Goal: Navigation & Orientation: Find specific page/section

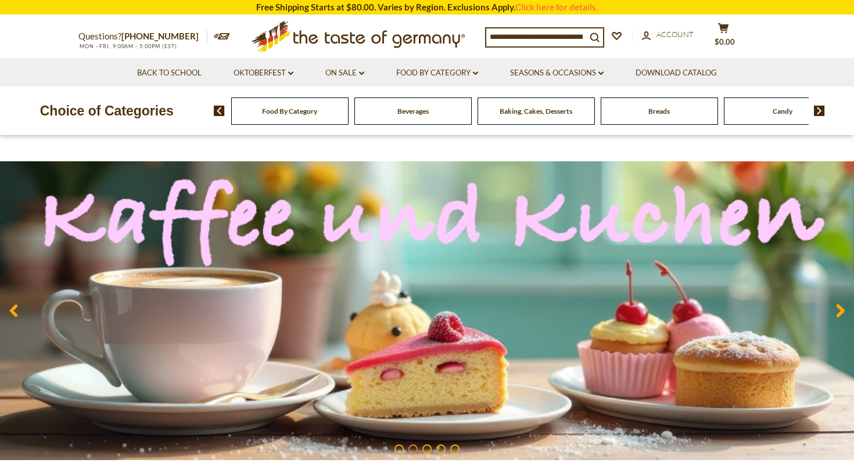
scroll to position [46, 0]
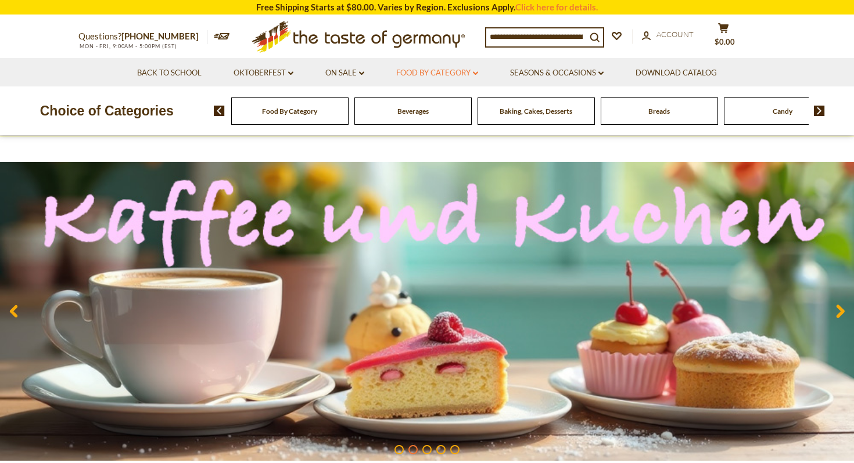
click at [444, 71] on link "Food By Category dropdown_arrow" at bounding box center [437, 73] width 82 height 13
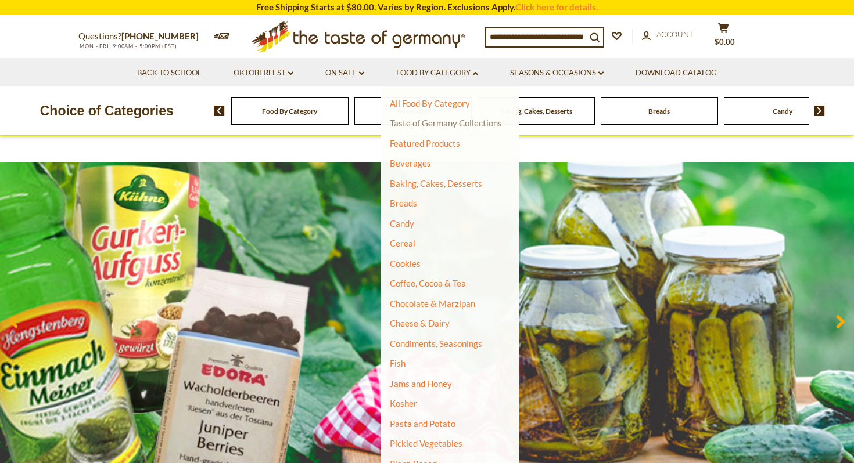
click at [431, 123] on link "Taste of Germany Collections" at bounding box center [446, 123] width 112 height 10
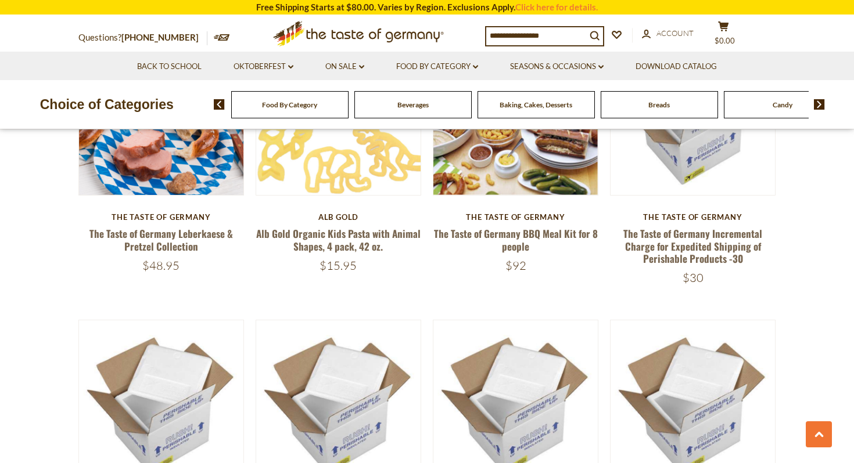
scroll to position [790, 0]
click at [426, 70] on link "Food By Category dropdown_arrow" at bounding box center [437, 66] width 82 height 13
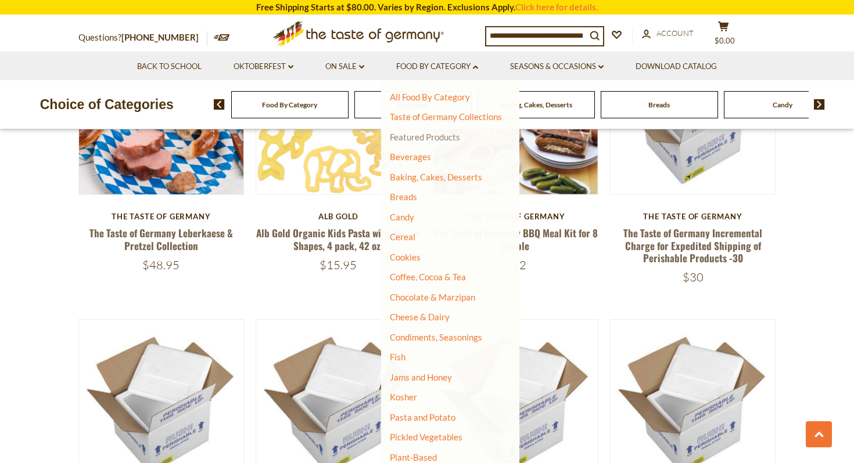
click at [409, 136] on link "Featured Products" at bounding box center [425, 137] width 70 height 10
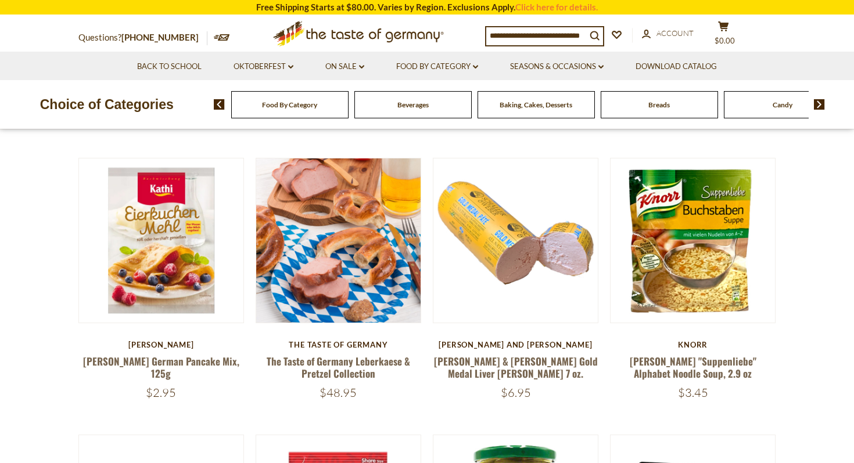
scroll to position [400, 0]
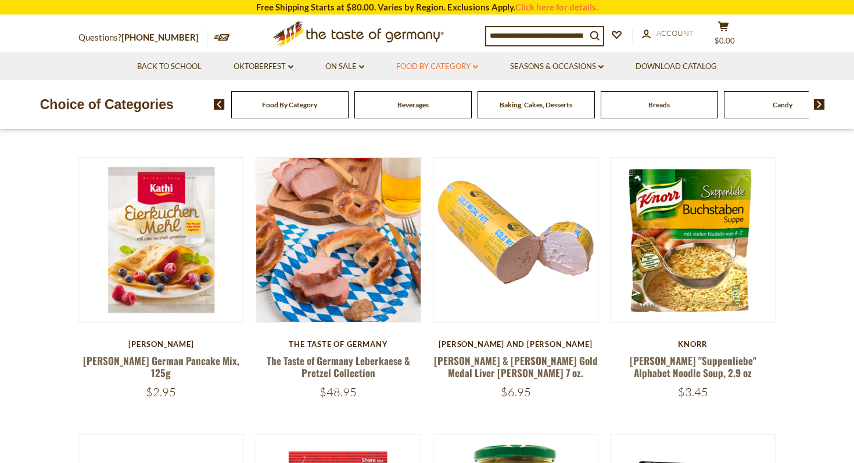
click at [454, 71] on link "Food By Category dropdown_arrow" at bounding box center [437, 66] width 82 height 13
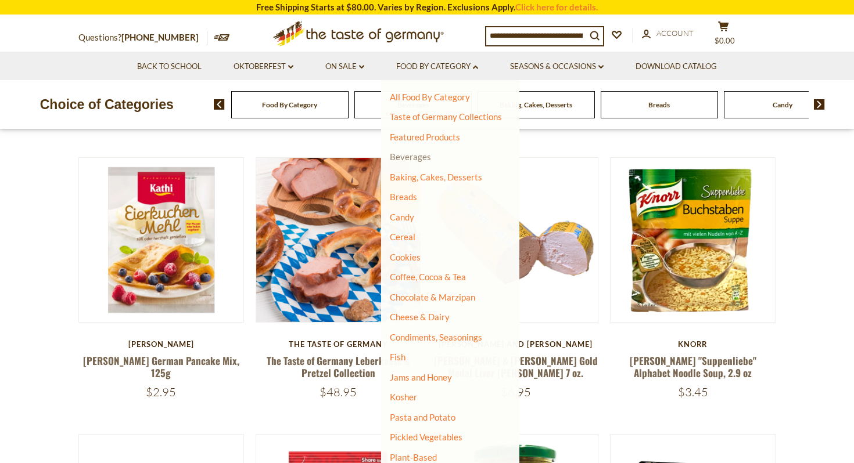
click at [412, 156] on link "Beverages" at bounding box center [410, 157] width 41 height 10
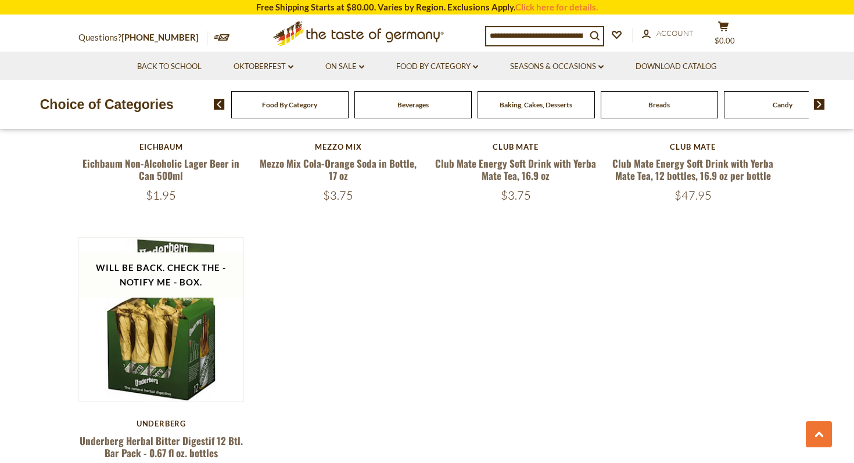
scroll to position [2307, 0]
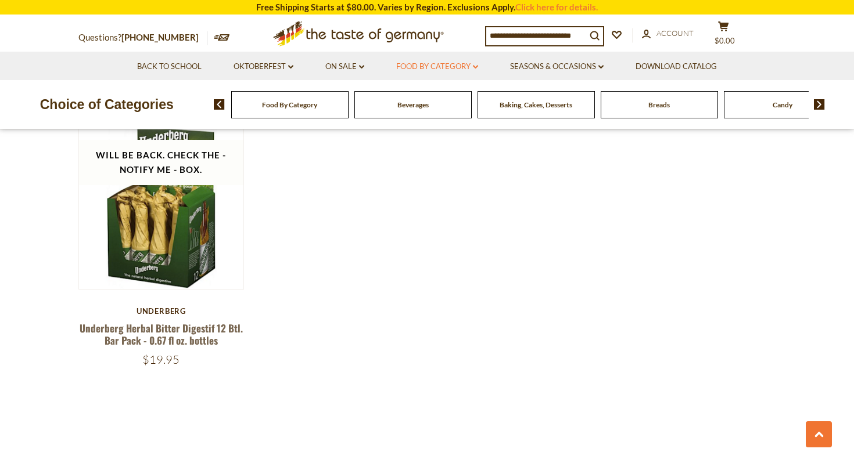
click at [454, 66] on link "Food By Category dropdown_arrow" at bounding box center [437, 66] width 82 height 13
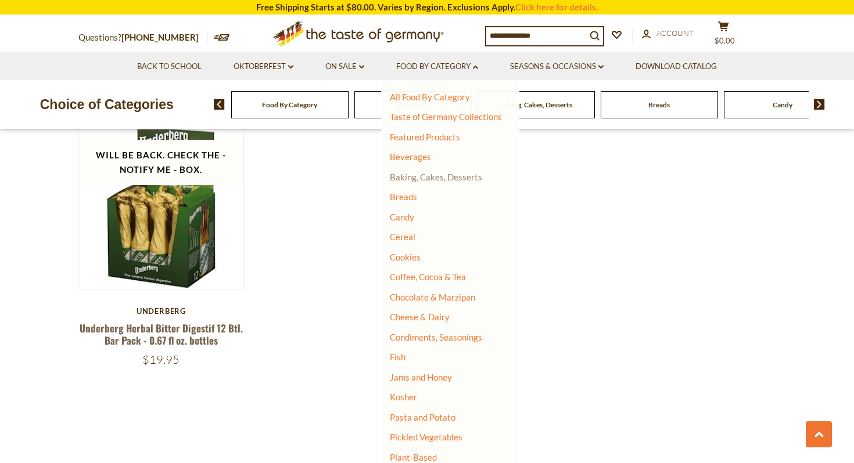
click at [414, 180] on link "Baking, Cakes, Desserts" at bounding box center [436, 177] width 92 height 10
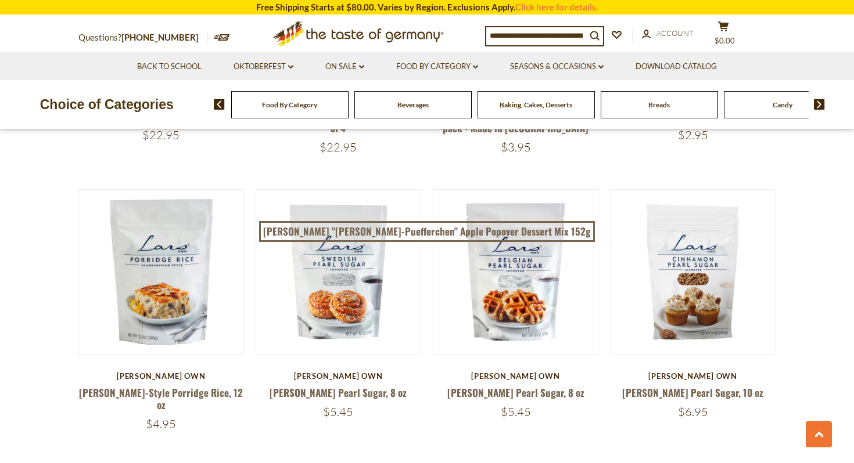
scroll to position [2018, 0]
click at [465, 68] on link "Food By Category dropdown_arrow" at bounding box center [437, 66] width 82 height 13
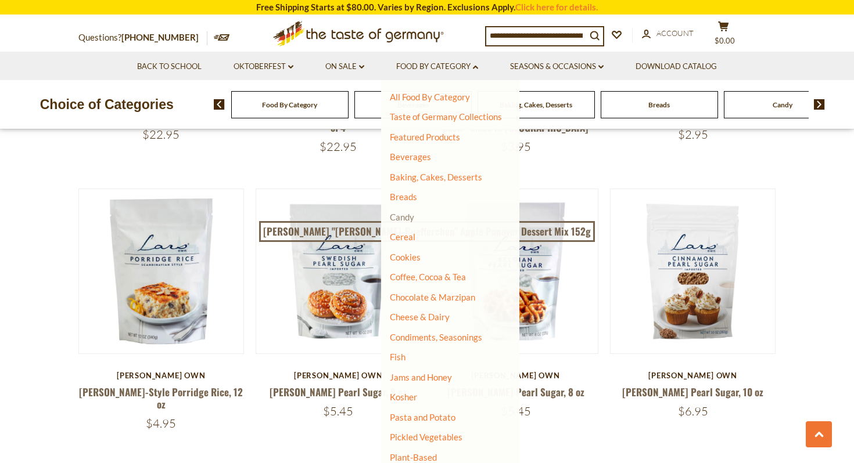
click at [405, 218] on link "Candy" at bounding box center [402, 217] width 24 height 10
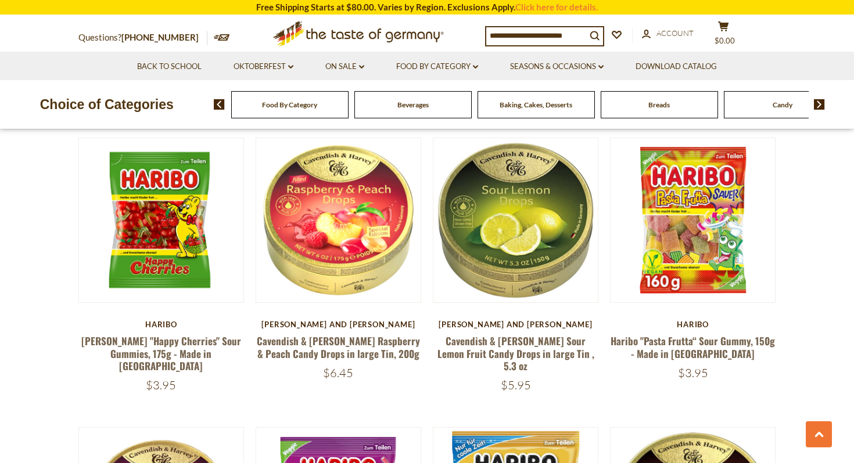
scroll to position [1059, 0]
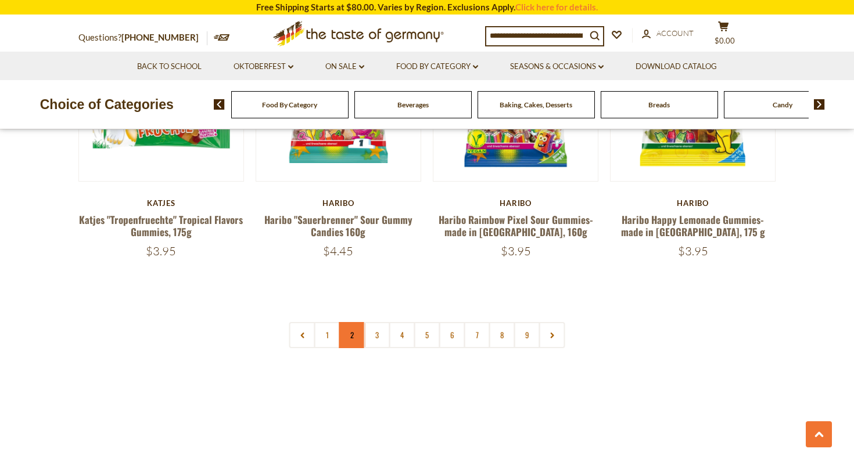
click at [356, 322] on link "2" at bounding box center [352, 335] width 26 height 26
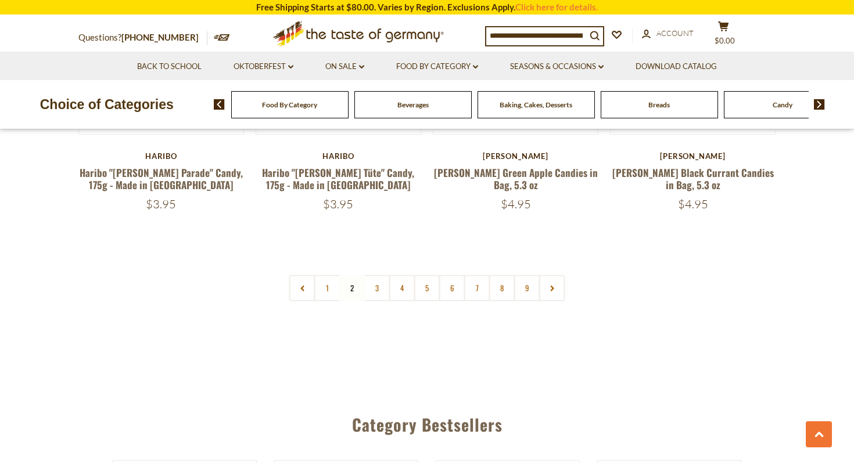
scroll to position [2792, 0]
click at [377, 275] on link "3" at bounding box center [377, 288] width 26 height 26
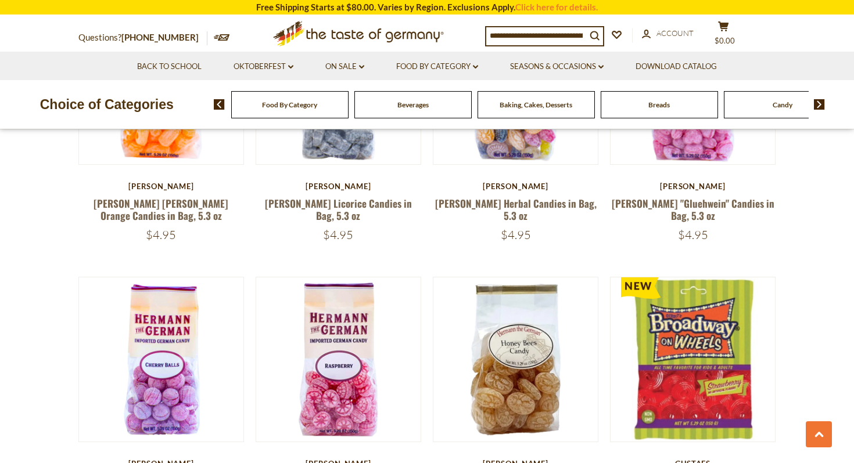
scroll to position [2224, 0]
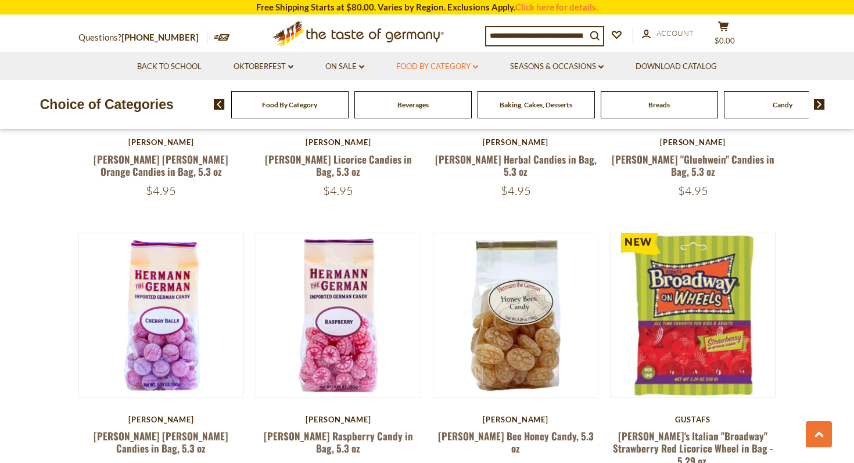
click at [461, 63] on link "Food By Category dropdown_arrow" at bounding box center [437, 66] width 82 height 13
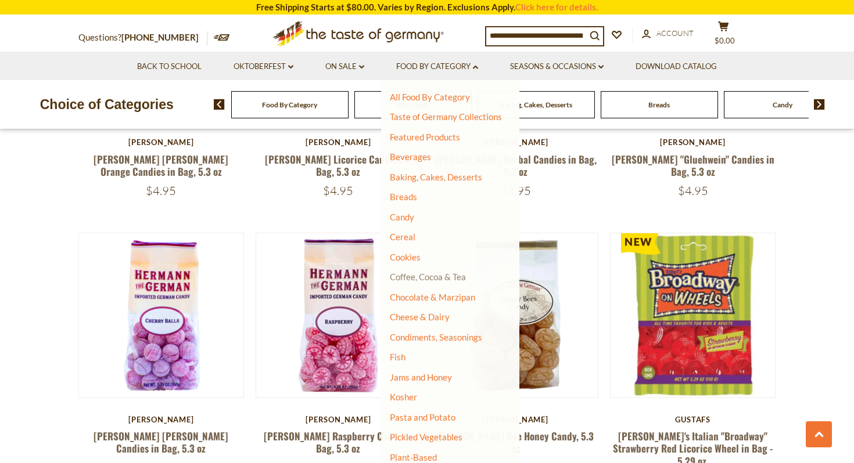
click at [419, 279] on link "Coffee, Cocoa & Tea" at bounding box center [428, 277] width 76 height 10
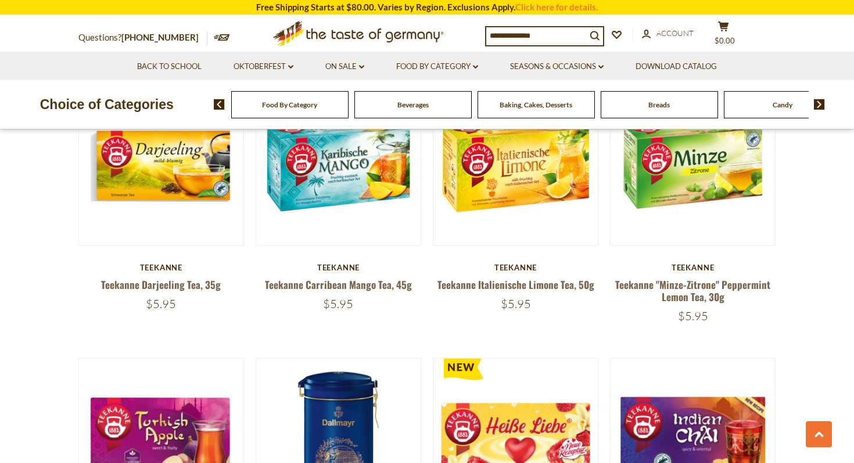
scroll to position [2317, 0]
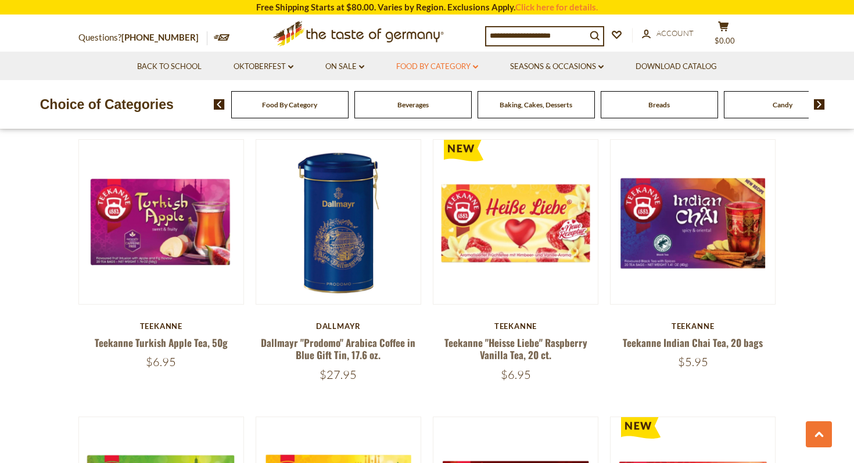
click at [447, 70] on link "Food By Category dropdown_arrow" at bounding box center [437, 66] width 82 height 13
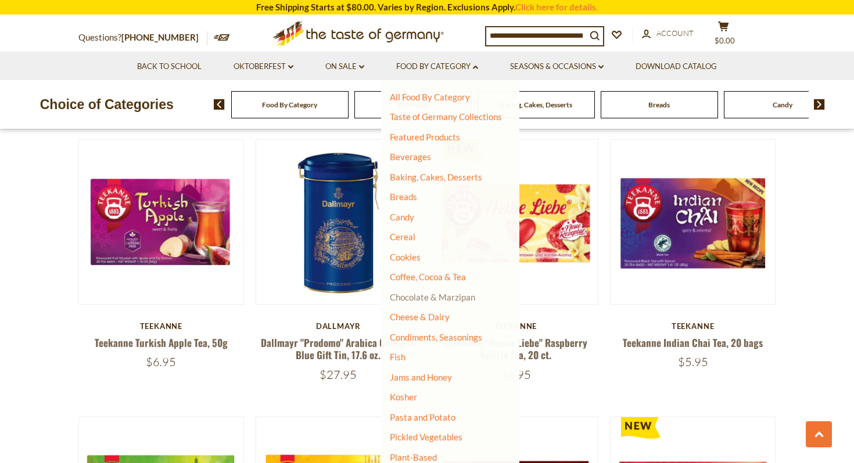
click at [425, 298] on link "Chocolate & Marzipan" at bounding box center [432, 297] width 85 height 10
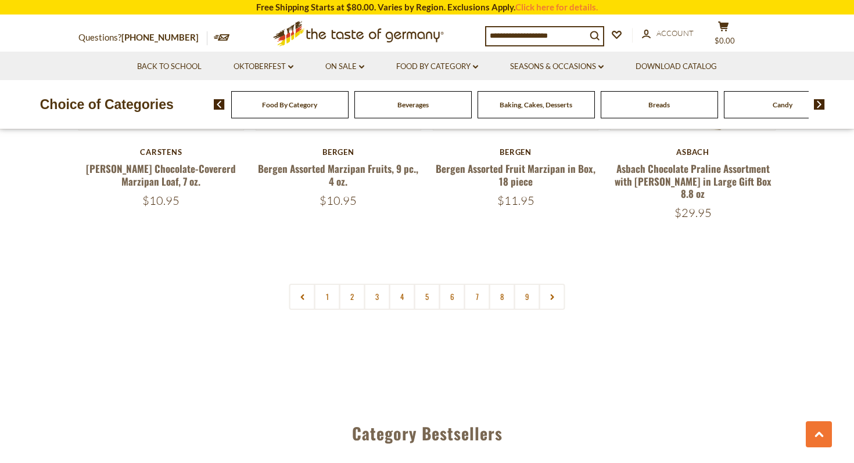
scroll to position [2775, 0]
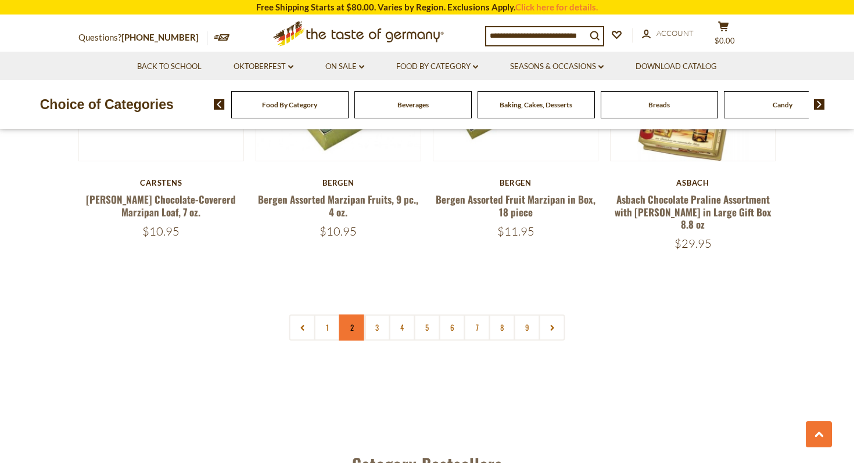
click at [353, 315] on link "2" at bounding box center [352, 328] width 26 height 26
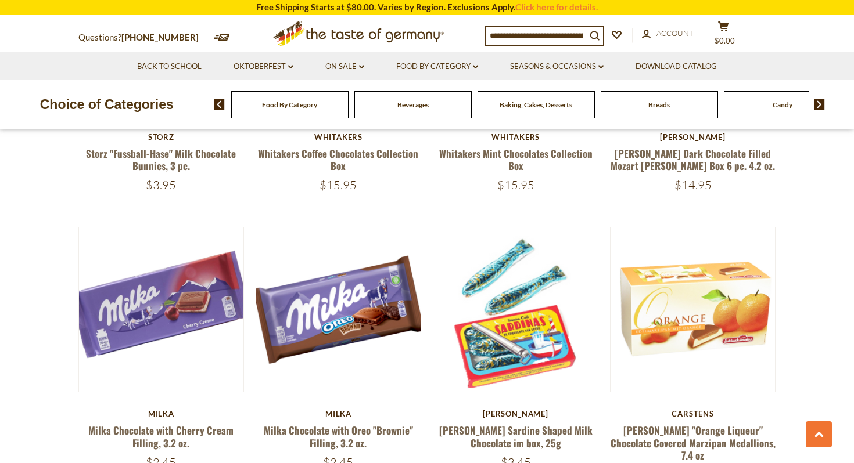
scroll to position [1402, 0]
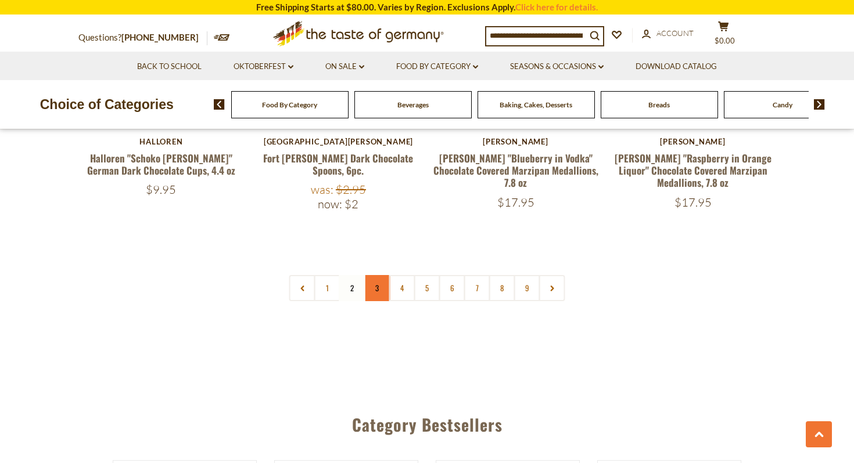
click at [385, 275] on link "3" at bounding box center [377, 288] width 26 height 26
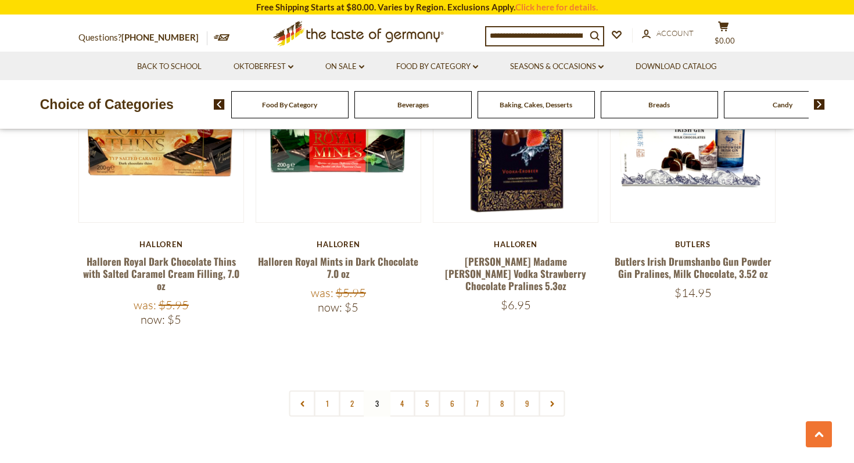
scroll to position [2738, 0]
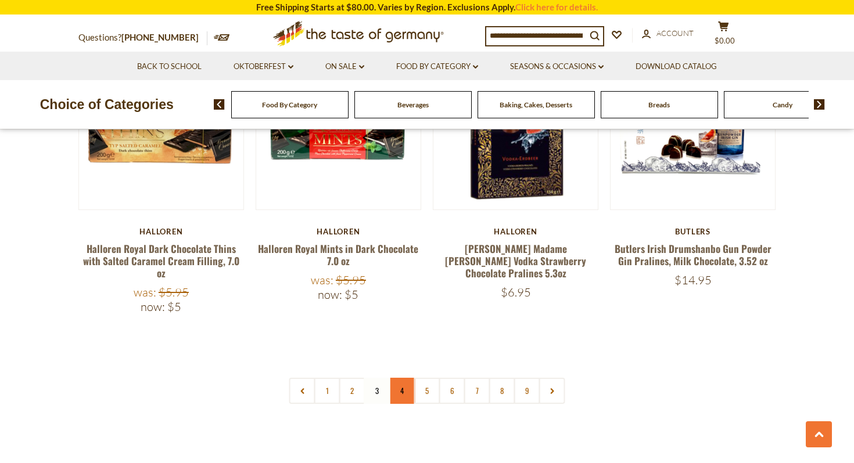
click at [404, 378] on link "4" at bounding box center [402, 391] width 26 height 26
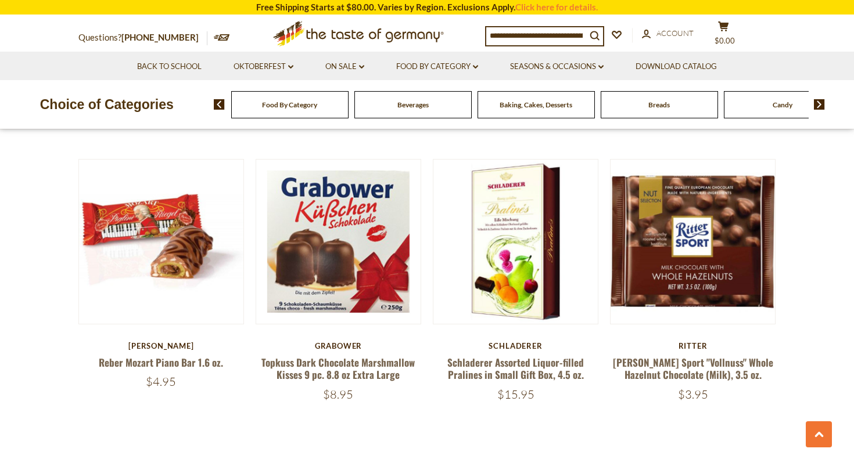
scroll to position [2601, 0]
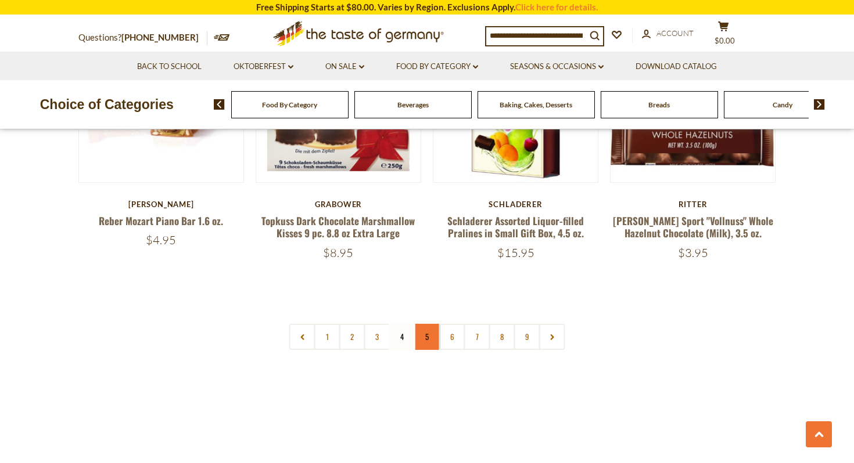
click at [426, 324] on link "5" at bounding box center [427, 337] width 26 height 26
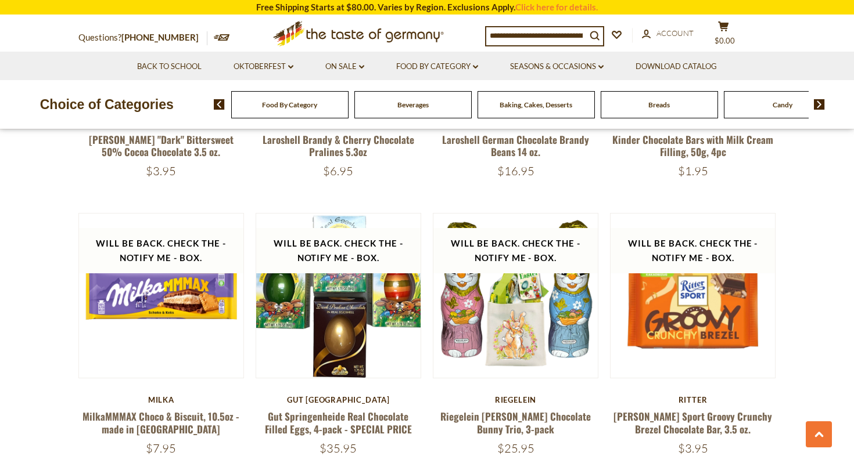
scroll to position [2220, 0]
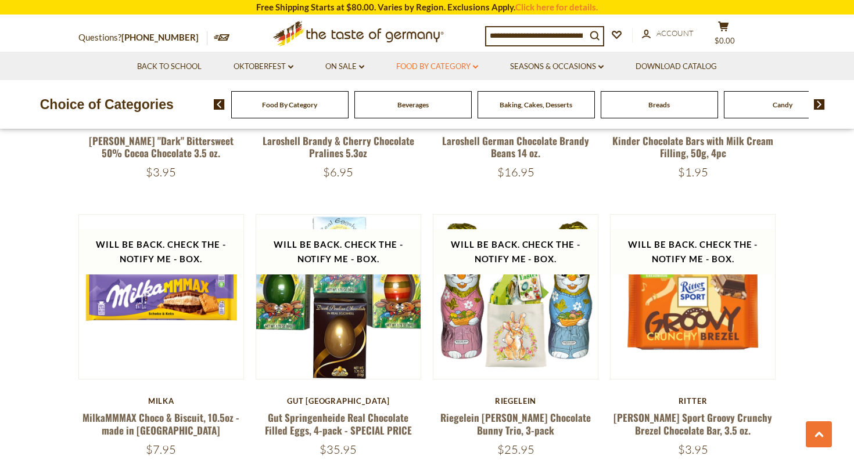
click at [461, 64] on link "Food By Category dropdown_arrow" at bounding box center [437, 66] width 82 height 13
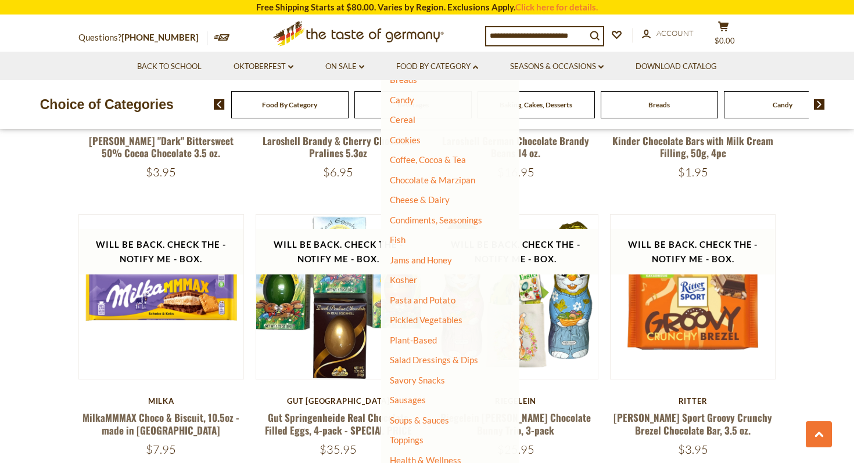
scroll to position [120, 0]
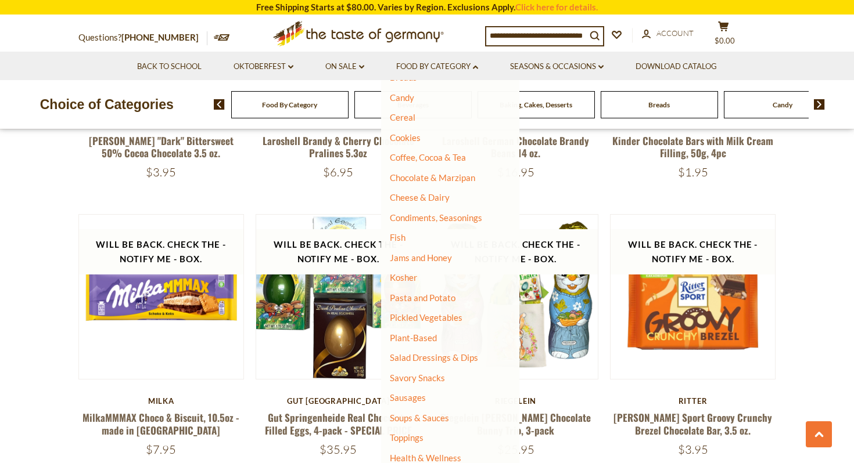
click at [421, 323] on li "Pickled Vegetables" at bounding box center [446, 318] width 112 height 12
click at [420, 319] on link "Pickled Vegetables" at bounding box center [426, 317] width 73 height 10
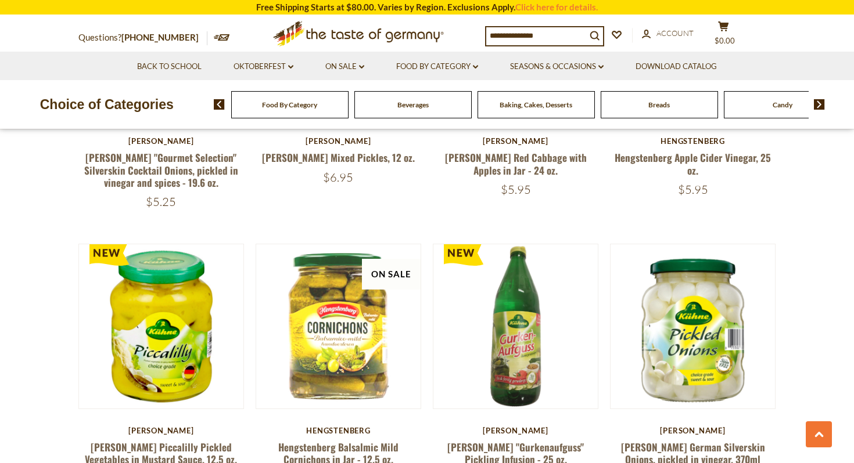
scroll to position [1456, 0]
